Goal: Task Accomplishment & Management: Complete application form

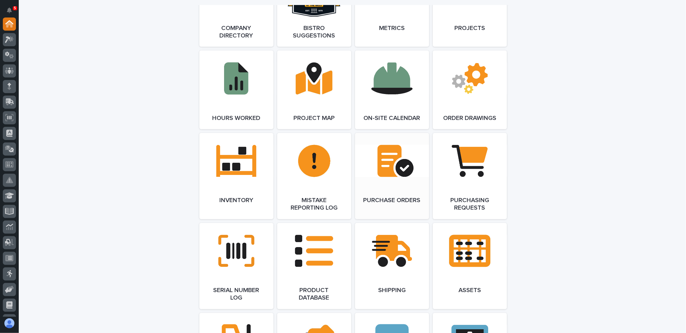
scroll to position [657, 0]
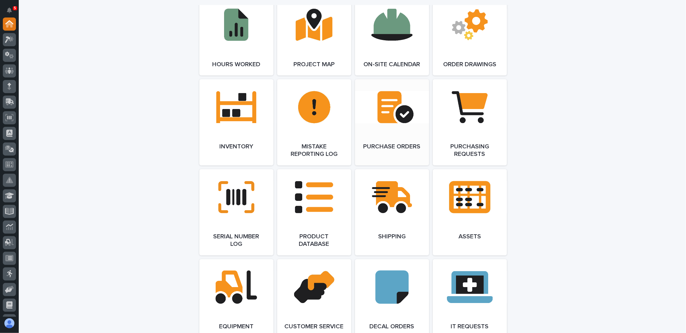
click at [383, 113] on link "Open Link" at bounding box center [392, 122] width 74 height 86
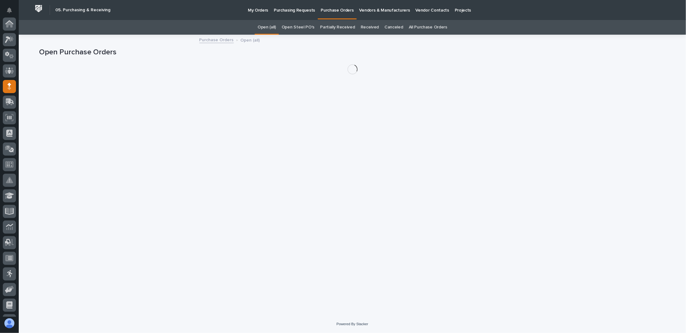
scroll to position [63, 0]
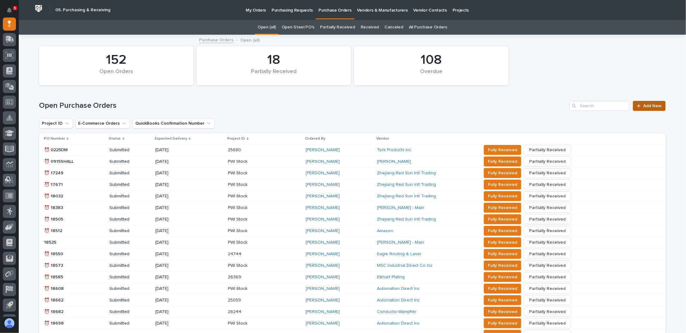
click at [651, 106] on span "Add New" at bounding box center [652, 106] width 18 height 4
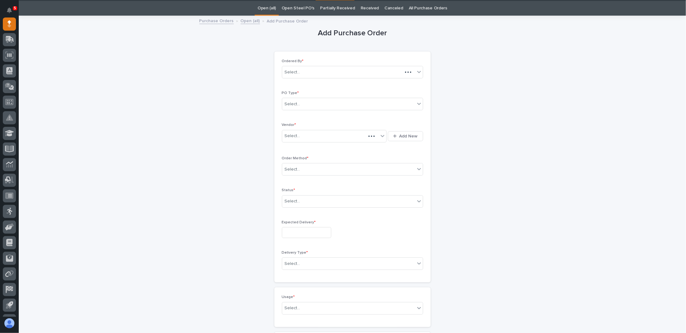
scroll to position [20, 0]
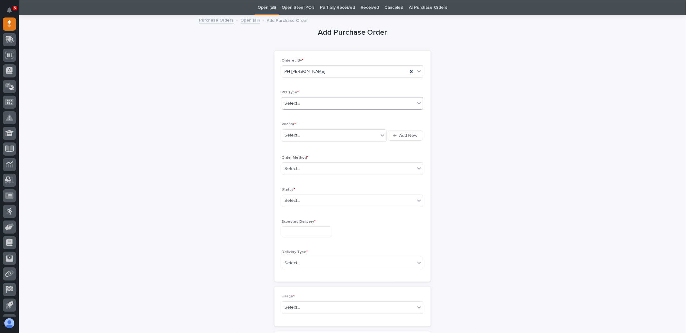
click at [333, 106] on div "Select..." at bounding box center [348, 103] width 133 height 10
click at [302, 127] on div "Paper" at bounding box center [350, 125] width 141 height 11
click at [303, 135] on div "Select..." at bounding box center [330, 135] width 97 height 10
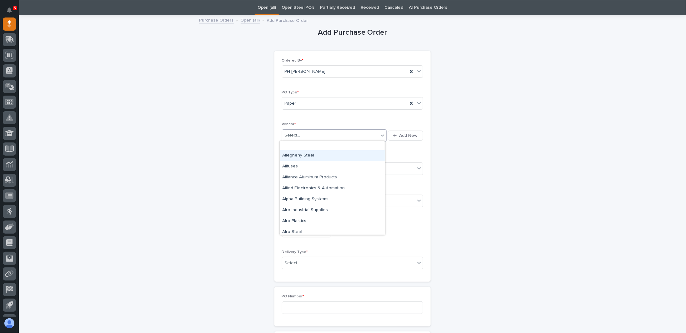
scroll to position [188, 0]
click at [298, 232] on div "Amazon" at bounding box center [332, 232] width 105 height 11
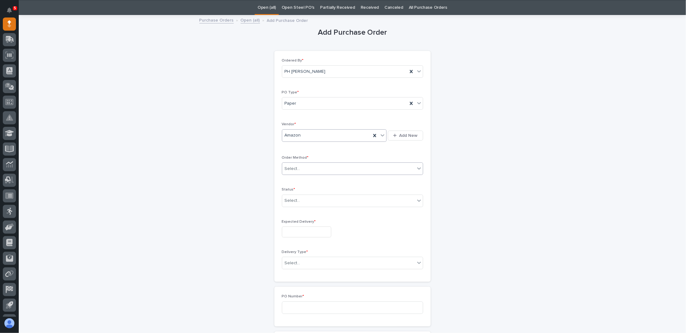
click at [302, 164] on div "Select..." at bounding box center [348, 169] width 133 height 10
click at [304, 179] on div "Online Order" at bounding box center [350, 179] width 141 height 11
click at [306, 200] on div "Select..." at bounding box center [348, 201] width 133 height 10
click at [295, 221] on div "Submitted" at bounding box center [350, 222] width 141 height 11
click at [299, 227] on input "text" at bounding box center [306, 232] width 49 height 11
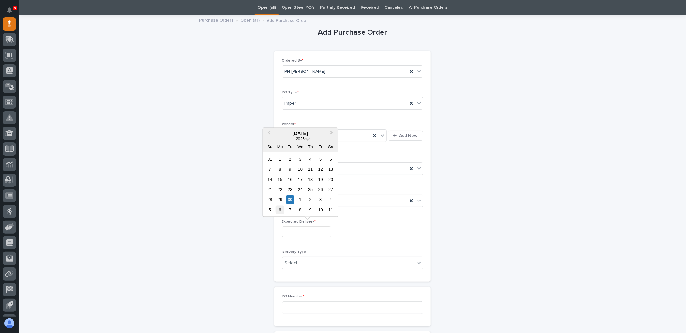
click at [282, 210] on div "6" at bounding box center [280, 210] width 8 height 8
type input "**********"
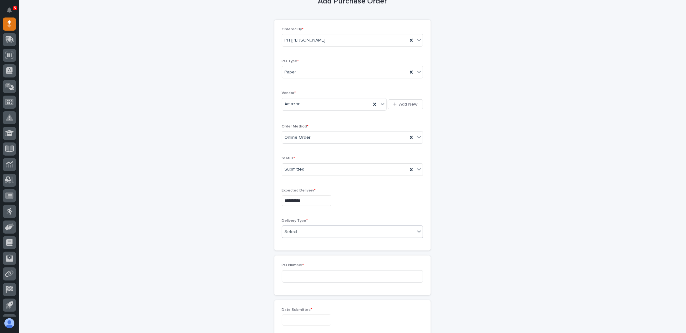
click at [308, 227] on div "Select..." at bounding box center [348, 232] width 133 height 10
click at [305, 241] on div "Deliver to PWI" at bounding box center [350, 241] width 141 height 11
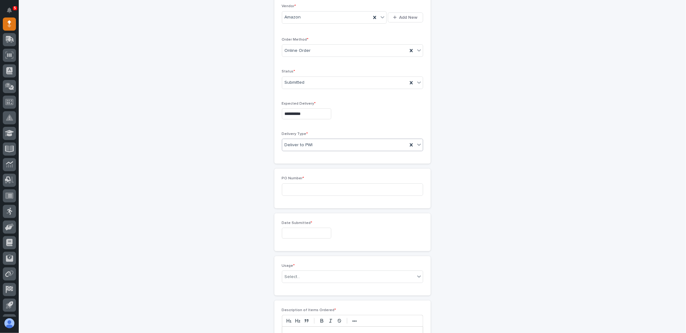
scroll to position [145, 0]
click at [320, 184] on input at bounding box center [352, 183] width 141 height 13
type input "7716PH"
click at [320, 226] on input "text" at bounding box center [306, 226] width 49 height 11
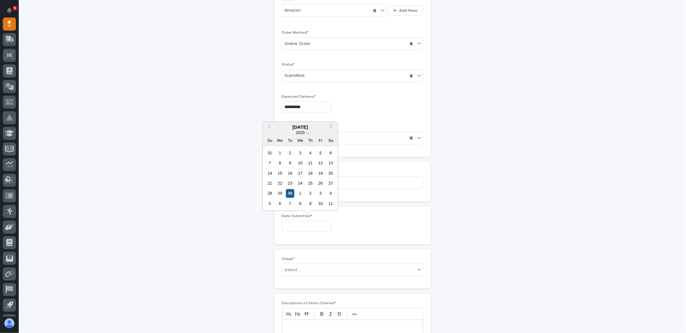
click at [292, 194] on div "30" at bounding box center [290, 193] width 8 height 8
type input "**********"
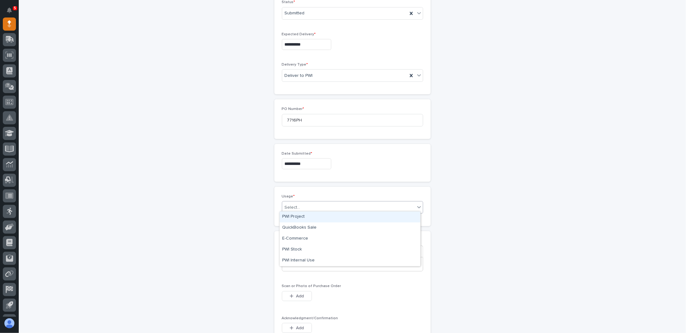
click at [312, 207] on div "Select..." at bounding box center [348, 208] width 133 height 10
click at [305, 259] on div "PWI Internal Use" at bounding box center [350, 260] width 141 height 11
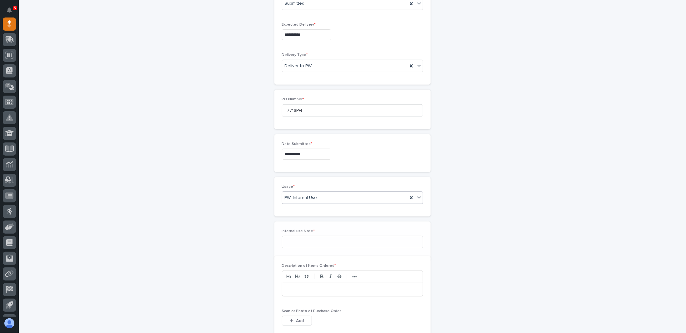
scroll to position [229, 0]
click at [310, 231] on input at bounding box center [352, 230] width 141 height 13
drag, startPoint x: 298, startPoint y: 227, endPoint x: 375, endPoint y: 238, distance: 77.4
click at [375, 238] on div "Internal use Note * For wetstone" at bounding box center [352, 229] width 141 height 24
click at [296, 226] on input "For wetstone" at bounding box center [352, 230] width 141 height 13
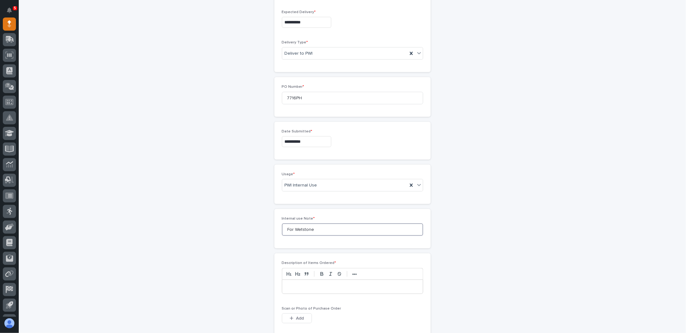
scroll to position [292, 0]
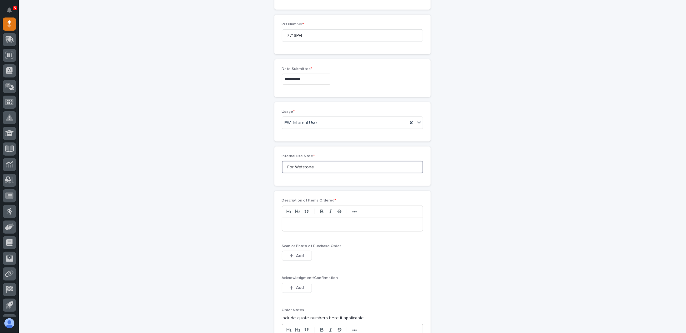
type input "For Wetstone"
click at [294, 221] on p at bounding box center [352, 224] width 131 height 6
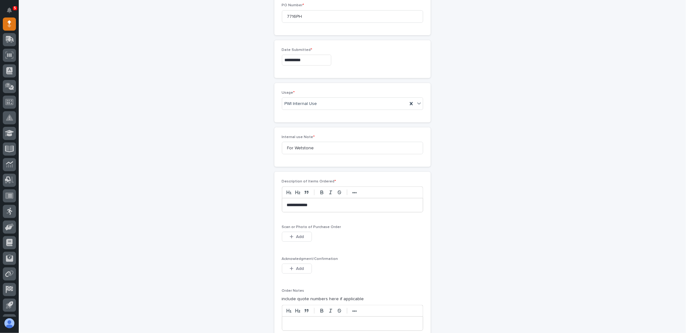
scroll to position [323, 0]
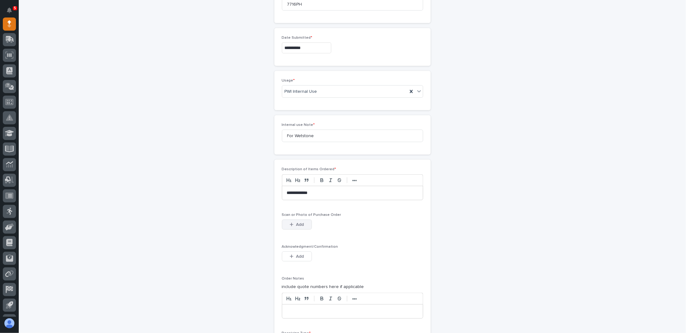
click at [290, 223] on icon "button" at bounding box center [292, 225] width 4 height 4
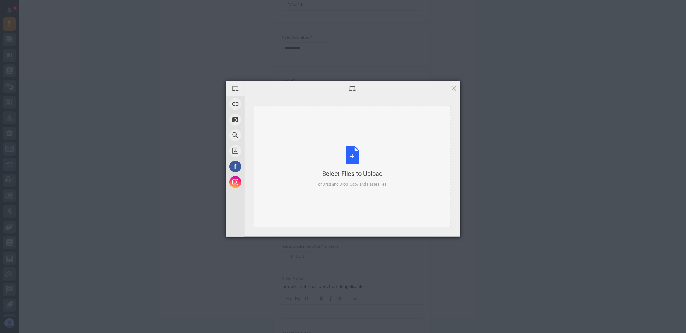
click at [350, 157] on div "Select Files to Upload or Drag and Drop, Copy and Paste Files" at bounding box center [352, 167] width 68 height 42
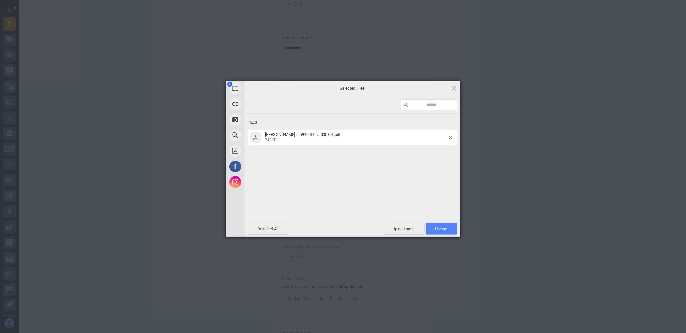
click at [445, 227] on span "Upload 1" at bounding box center [441, 229] width 12 height 5
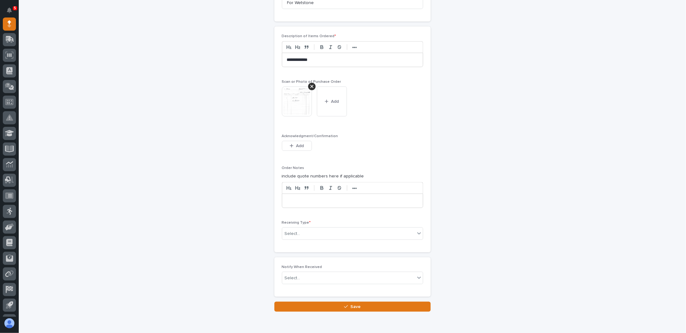
scroll to position [480, 0]
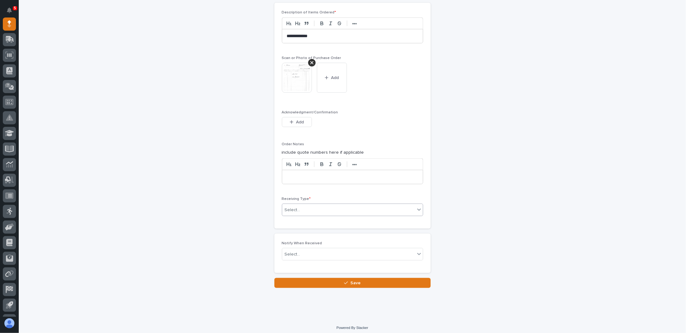
click at [313, 205] on div "Select..." at bounding box center [348, 210] width 133 height 10
click at [302, 250] on div "Deliver to" at bounding box center [350, 251] width 141 height 11
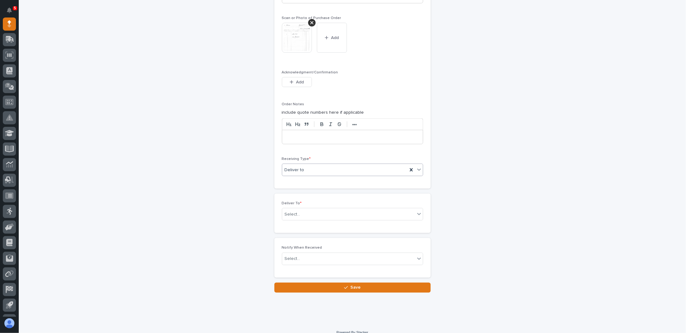
scroll to position [525, 0]
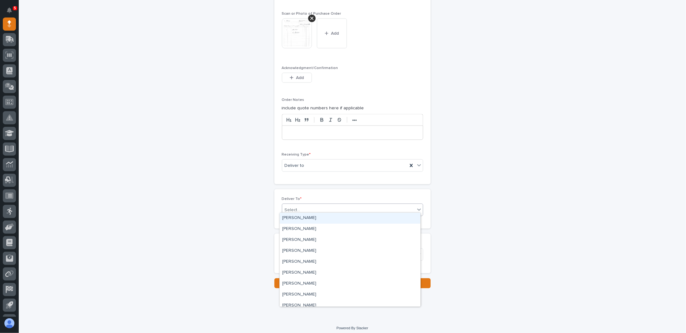
click at [348, 205] on div "Select..." at bounding box center [348, 210] width 133 height 10
click at [301, 272] on div "Jeremy Whetstone" at bounding box center [350, 273] width 141 height 11
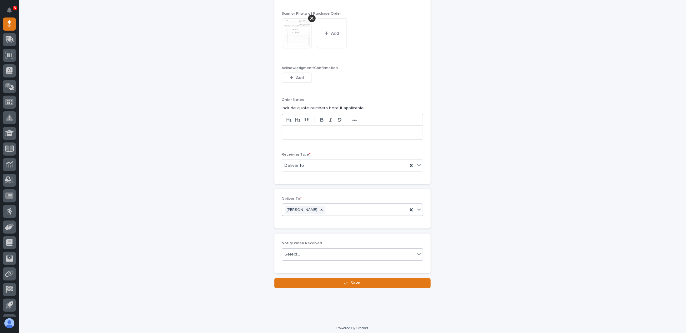
drag, startPoint x: 307, startPoint y: 250, endPoint x: 310, endPoint y: 252, distance: 4.1
click at [307, 250] on div "Select..." at bounding box center [348, 254] width 133 height 10
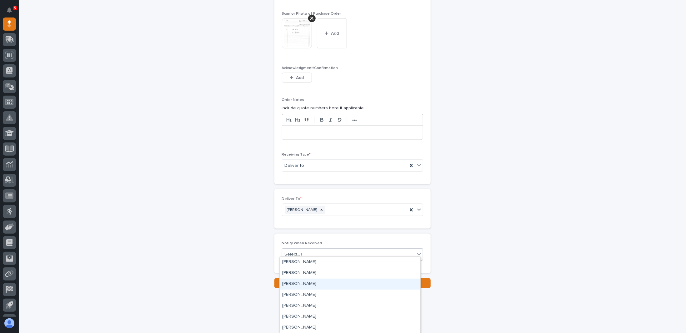
scroll to position [438, 0]
type input "**"
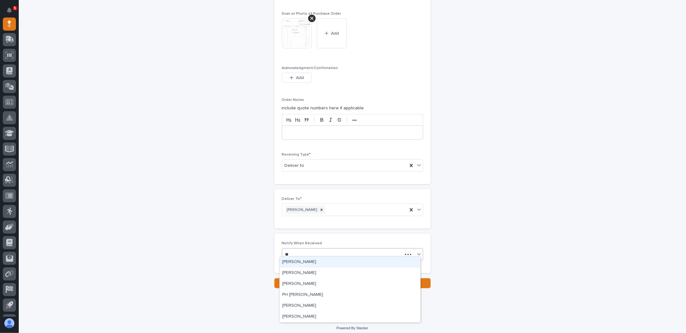
scroll to position [0, 0]
click at [290, 295] on div "PH [PERSON_NAME]" at bounding box center [350, 295] width 141 height 11
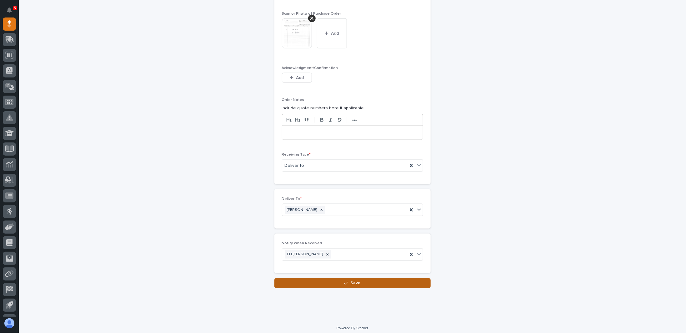
click at [323, 280] on button "Save" at bounding box center [352, 284] width 156 height 10
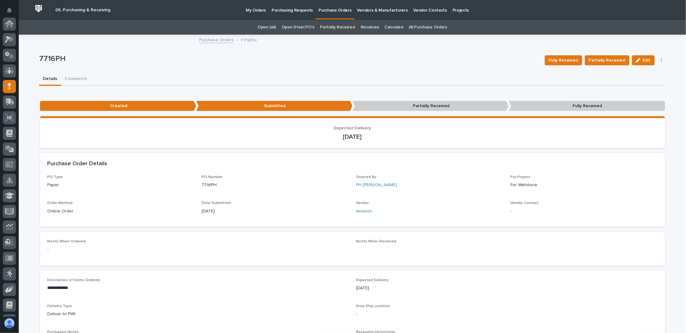
scroll to position [63, 0]
